Goal: Task Accomplishment & Management: Complete application form

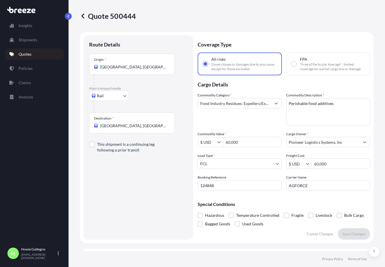
select select "Rail"
select select "2"
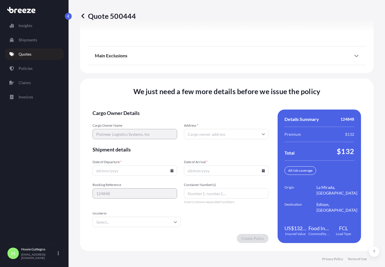
click at [261, 133] on icon at bounding box center [262, 133] width 3 height 3
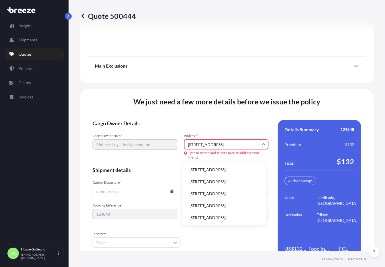
click at [216, 187] on li "[STREET_ADDRESS]" at bounding box center [224, 181] width 78 height 11
type input "[STREET_ADDRESS]"
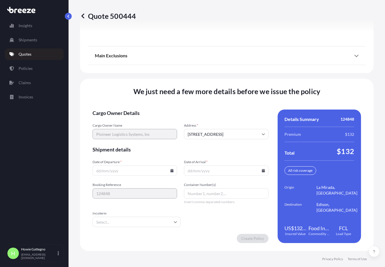
click at [171, 170] on icon at bounding box center [171, 170] width 3 height 3
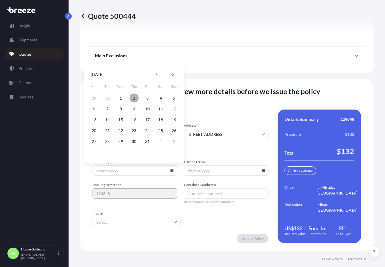
click at [134, 98] on button "2" at bounding box center [133, 98] width 9 height 9
type input "[DATE]"
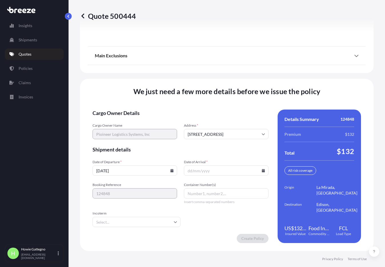
click at [261, 172] on input "Date of Arrival *" at bounding box center [226, 171] width 84 height 10
click at [170, 172] on input "[DATE]" at bounding box center [134, 171] width 84 height 10
click at [171, 171] on icon at bounding box center [171, 170] width 3 height 3
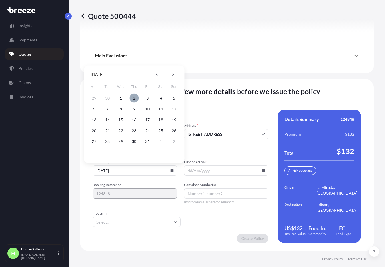
click at [135, 98] on button "2" at bounding box center [133, 98] width 9 height 9
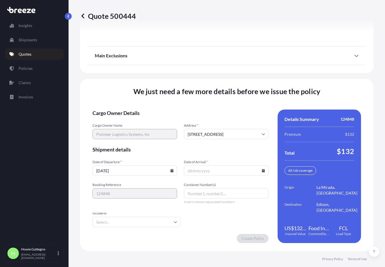
click at [261, 170] on icon at bounding box center [262, 170] width 3 height 3
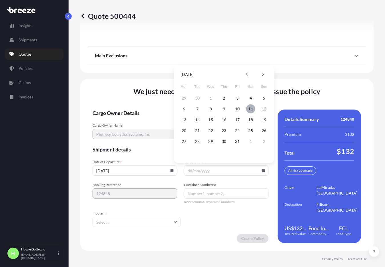
click at [250, 108] on button "11" at bounding box center [250, 108] width 9 height 9
type input "[DATE]"
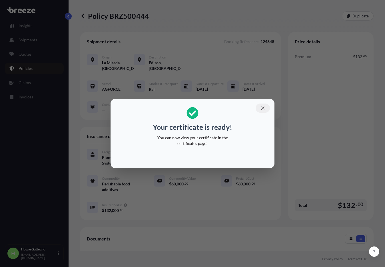
click at [263, 108] on icon "button" at bounding box center [262, 107] width 3 height 3
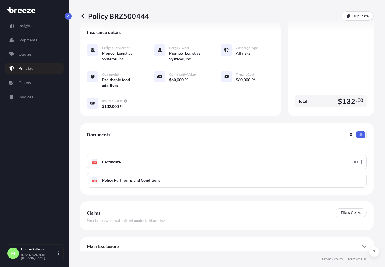
scroll to position [117, 0]
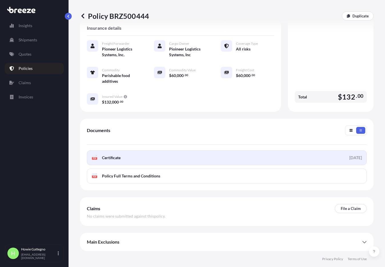
click at [95, 158] on icon at bounding box center [94, 158] width 5 height 6
